Goal: Book appointment/travel/reservation

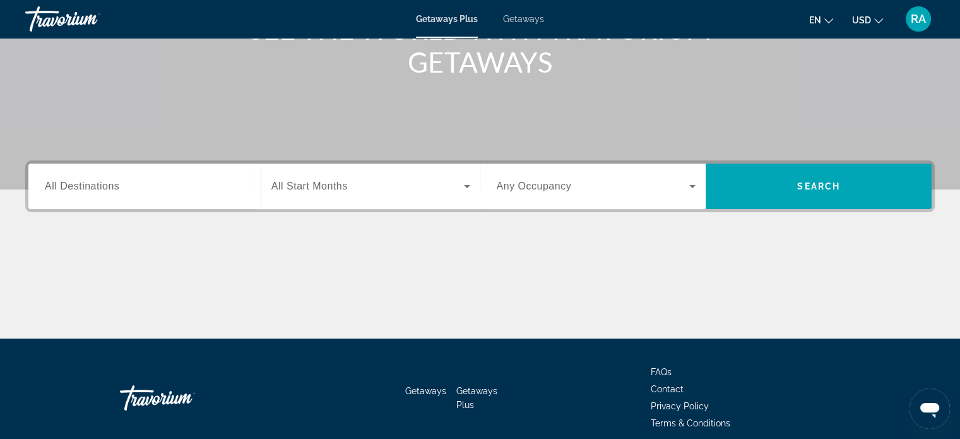
scroll to position [243, 0]
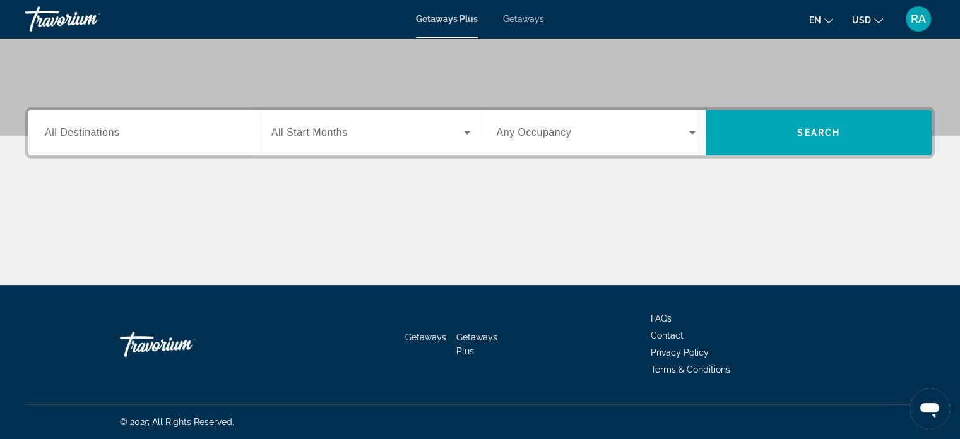
click at [148, 130] on input "Destination All Destinations" at bounding box center [145, 133] width 200 height 15
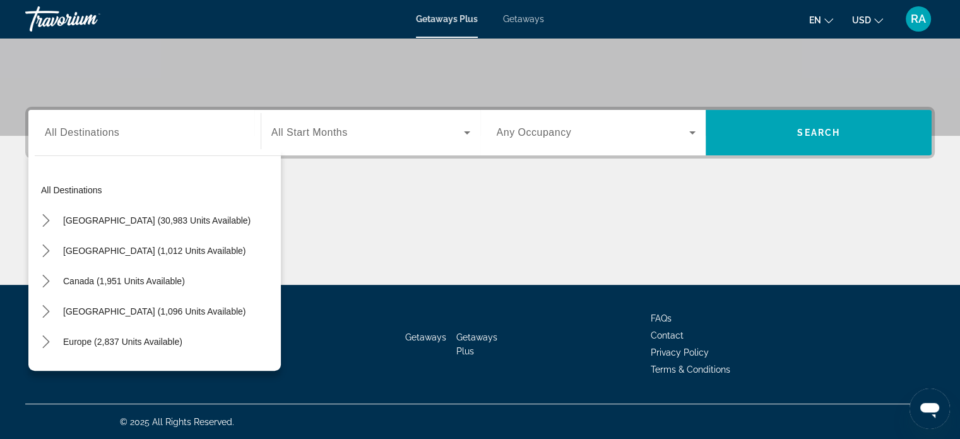
click at [513, 24] on link "Getaways" at bounding box center [523, 19] width 41 height 10
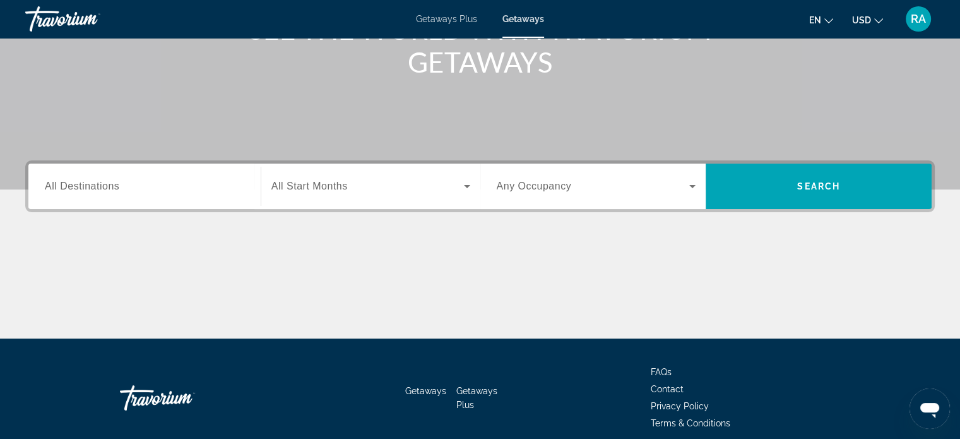
click at [126, 177] on div "Search widget" at bounding box center [145, 187] width 200 height 36
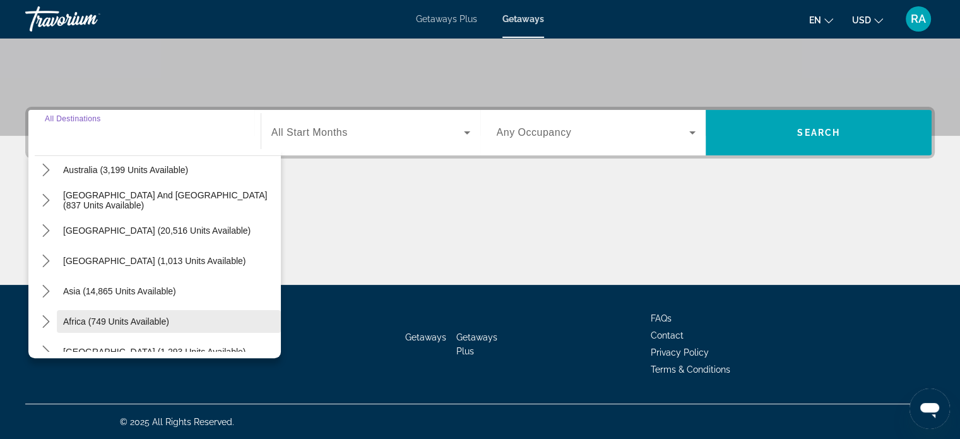
scroll to position [205, 0]
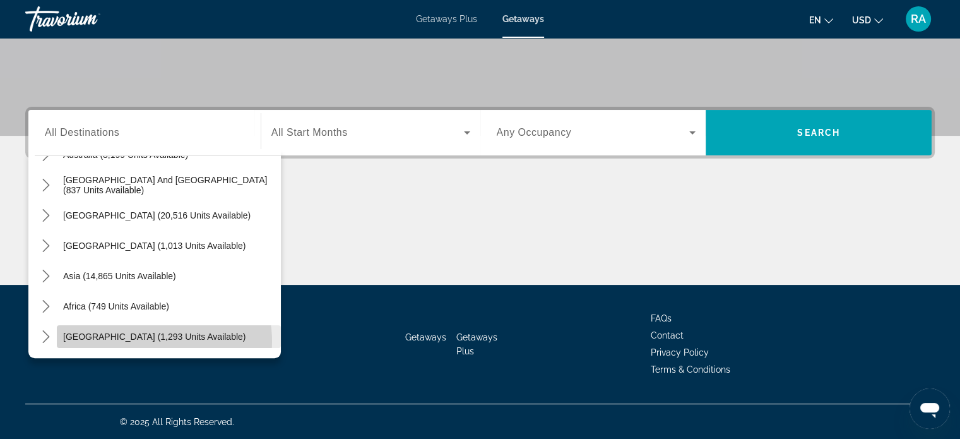
click at [152, 340] on span "[GEOGRAPHIC_DATA] (1,293 units available)" at bounding box center [154, 336] width 182 height 10
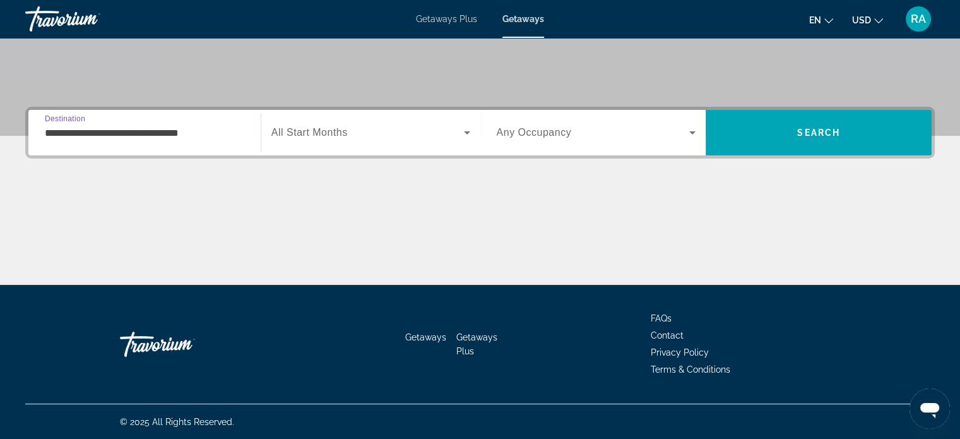
click at [136, 138] on input "**********" at bounding box center [145, 133] width 200 height 15
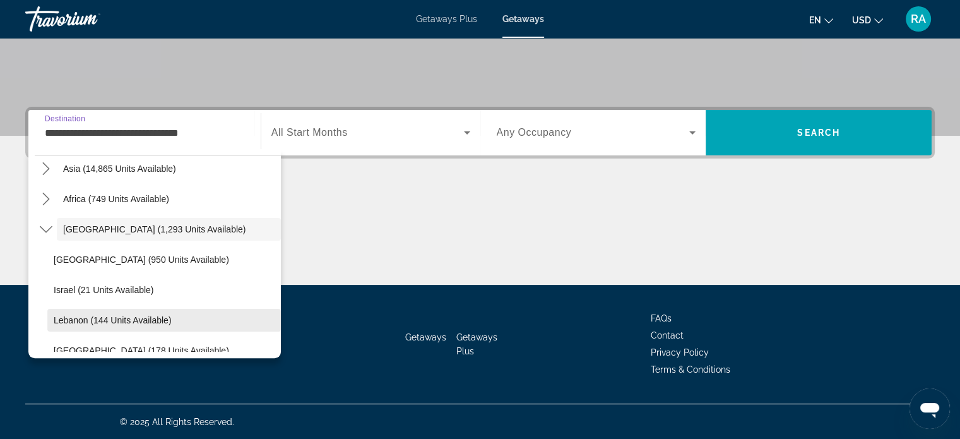
scroll to position [326, 0]
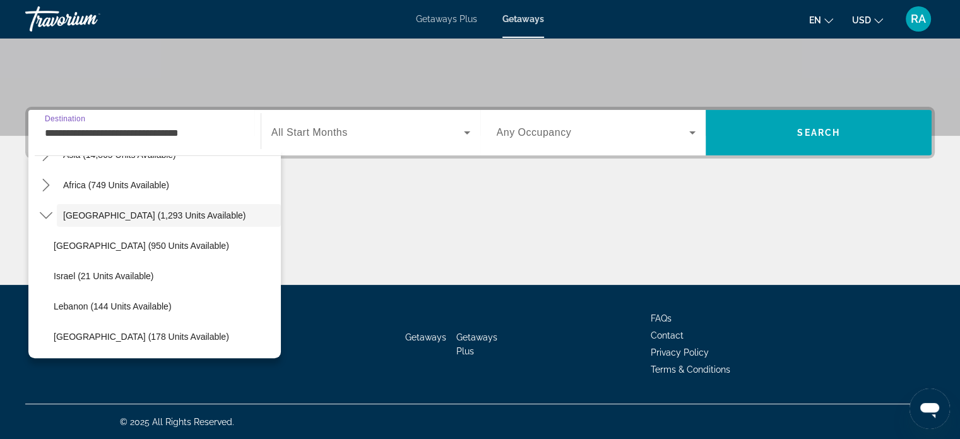
click at [198, 336] on span "[GEOGRAPHIC_DATA] (178 units available)" at bounding box center [142, 336] width 176 height 10
type input "**********"
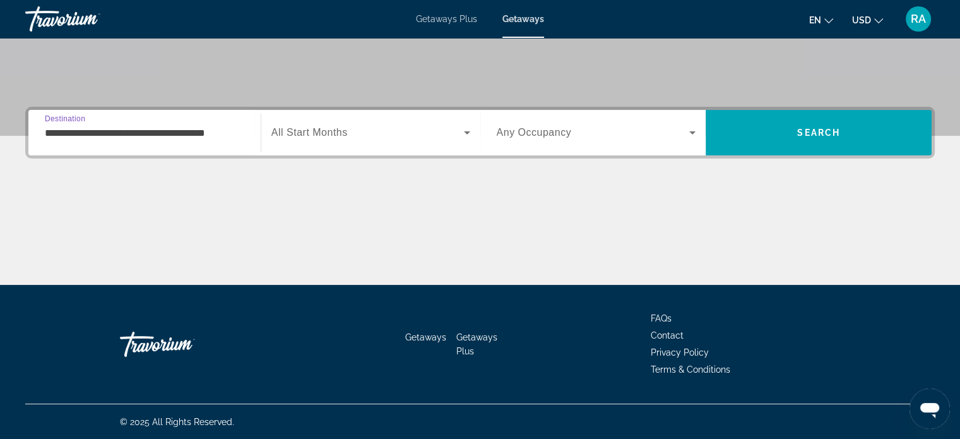
click at [233, 129] on input "**********" at bounding box center [145, 133] width 200 height 15
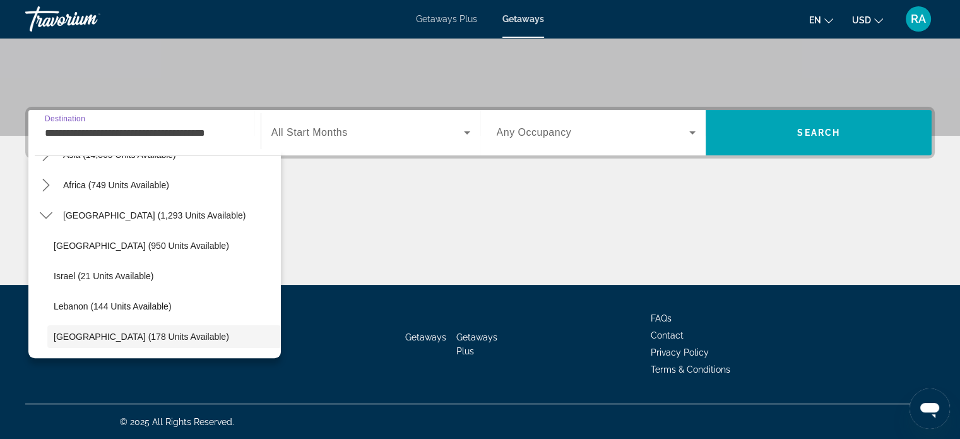
click at [194, 328] on span "Select destination: United Arab Emirates (178 units available)" at bounding box center [164, 336] width 234 height 30
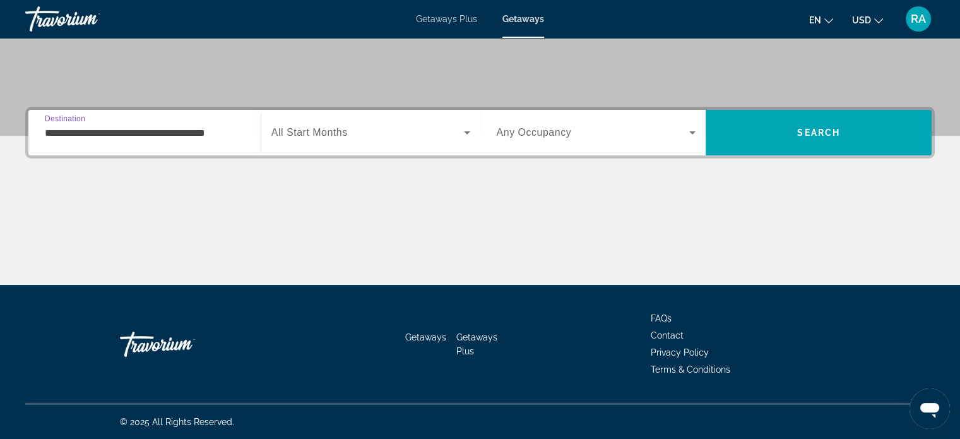
click at [357, 119] on div "Search widget" at bounding box center [371, 132] width 199 height 35
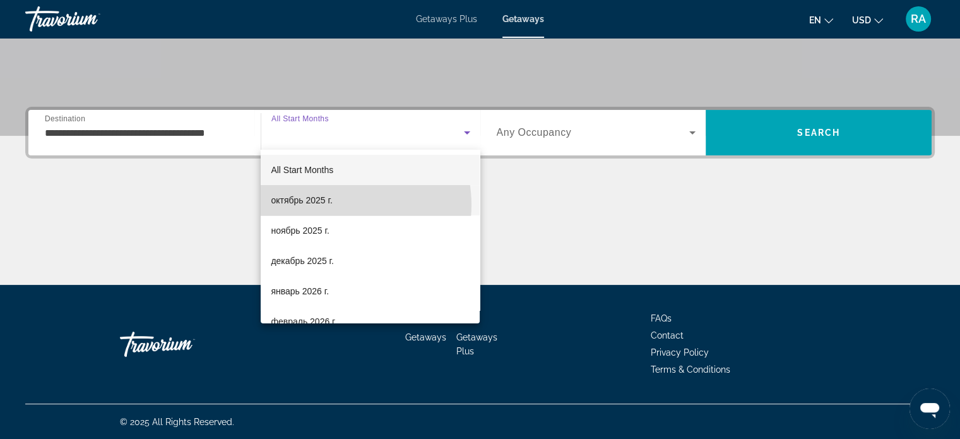
click at [341, 205] on mat-option "октябрь 2025 г." at bounding box center [370, 200] width 219 height 30
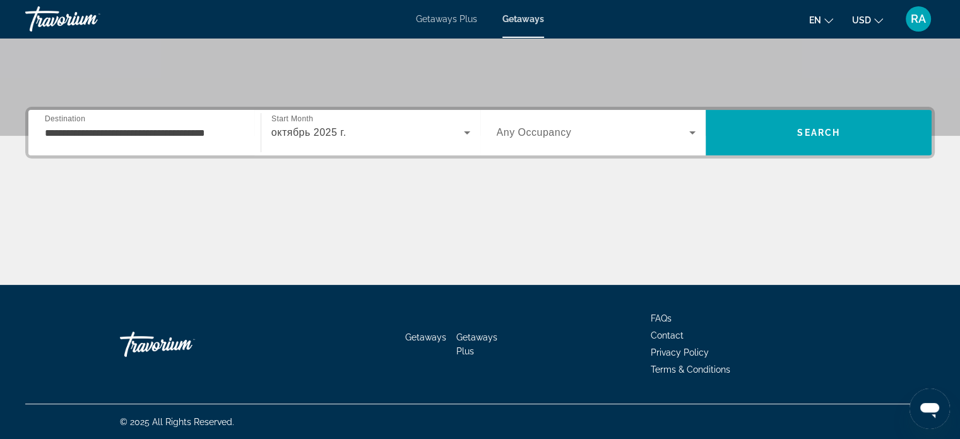
click at [518, 142] on div "Search widget" at bounding box center [597, 132] width 200 height 35
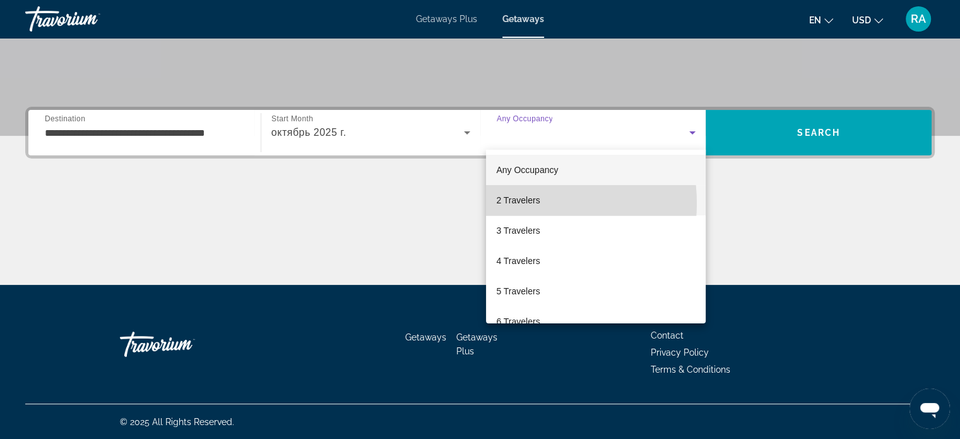
click at [514, 203] on span "2 Travelers" at bounding box center [518, 200] width 44 height 15
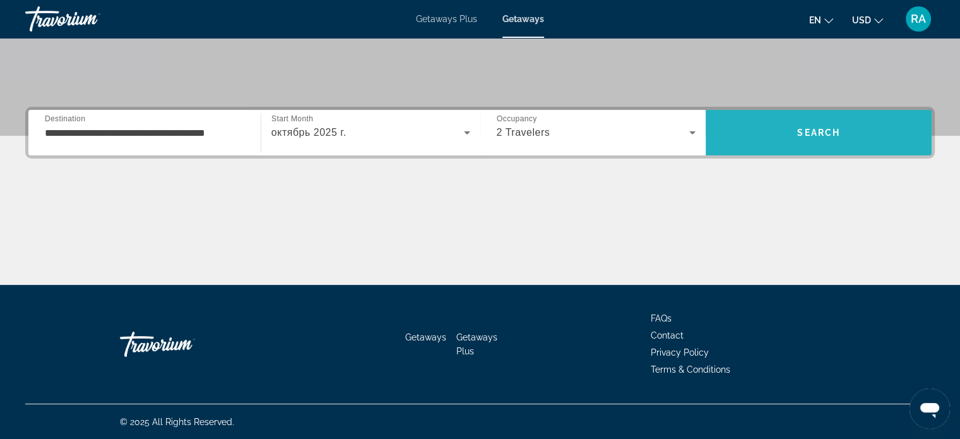
click at [780, 134] on span "Search" at bounding box center [819, 132] width 226 height 30
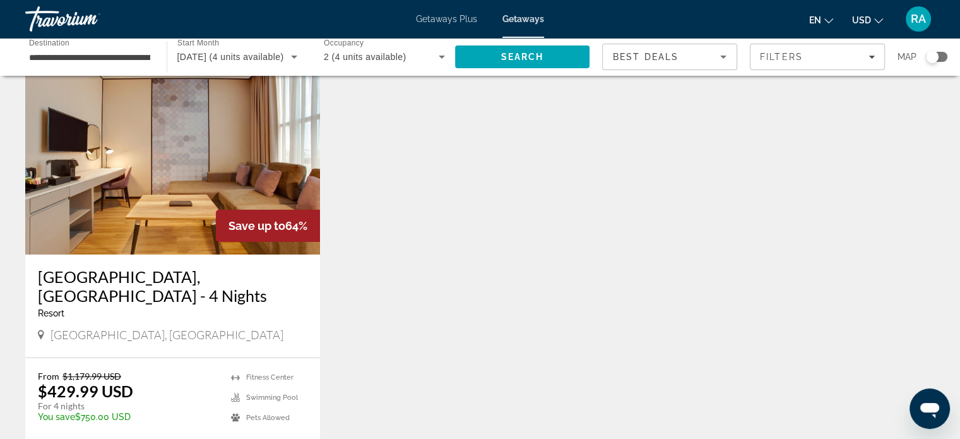
scroll to position [63, 0]
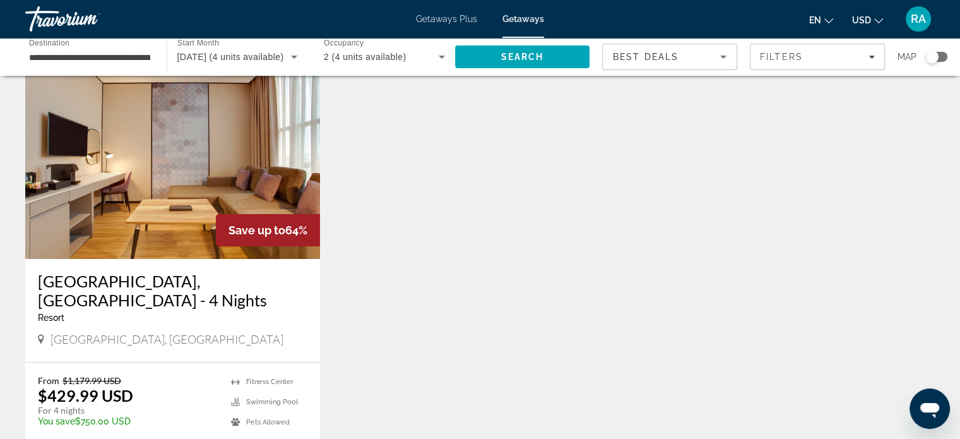
click at [200, 186] on img "Main content" at bounding box center [172, 158] width 295 height 202
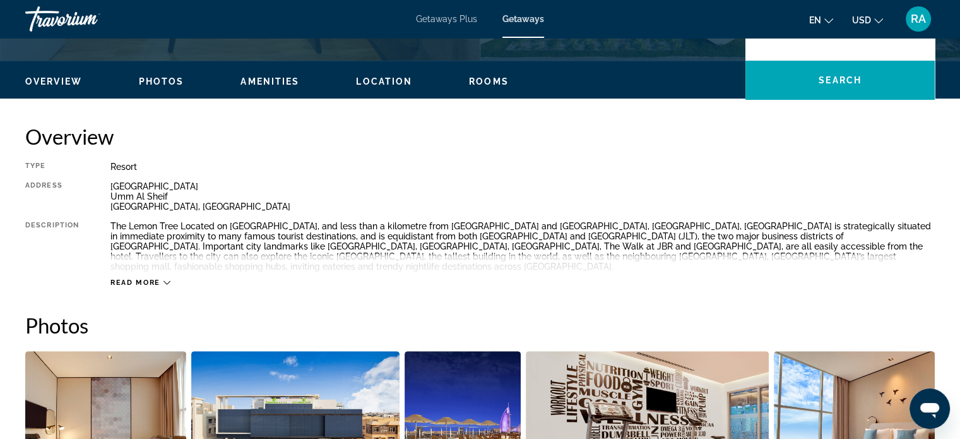
scroll to position [379, 0]
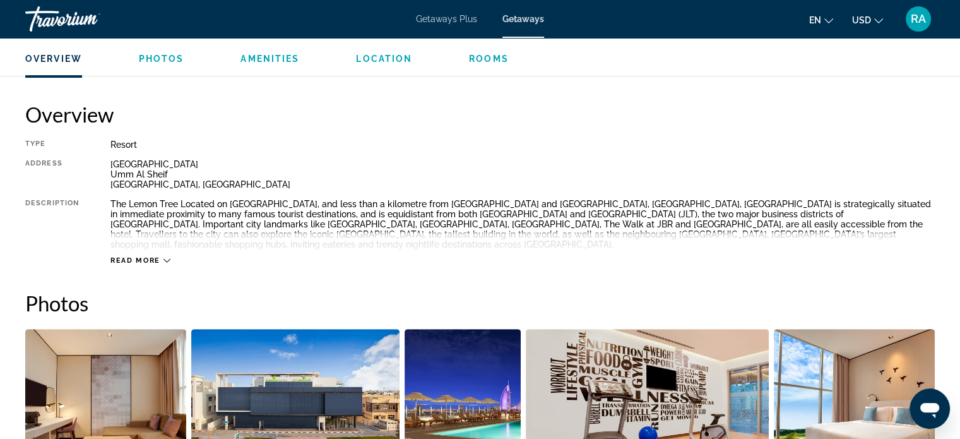
click at [156, 256] on span "Read more" at bounding box center [135, 260] width 50 height 8
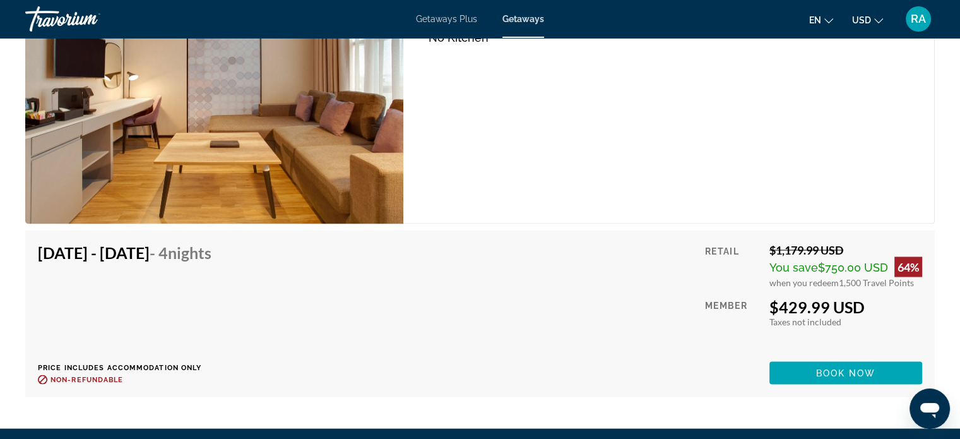
scroll to position [2399, 0]
